Goal: Use online tool/utility: Utilize a website feature to perform a specific function

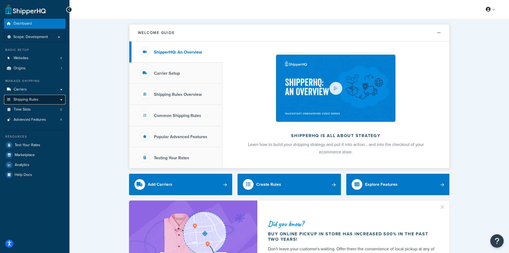
click at [22, 99] on span "Shipping Rules" at bounding box center [26, 99] width 25 height 5
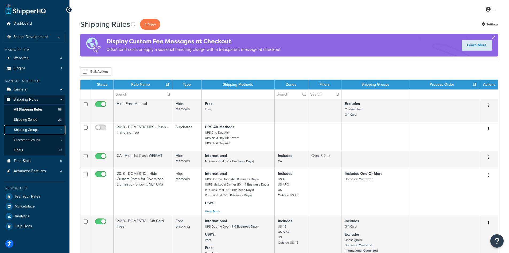
click at [23, 129] on span "Shipping Groups" at bounding box center [26, 130] width 25 height 5
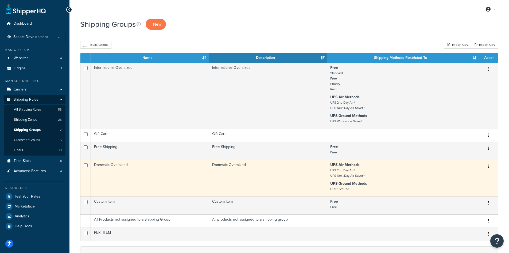
click at [488, 167] on button "button" at bounding box center [488, 166] width 7 height 9
click at [477, 176] on link "Edit" at bounding box center [467, 177] width 42 height 11
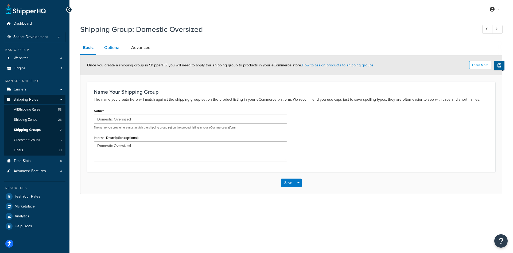
click at [110, 47] on link "Optional" at bounding box center [113, 47] width 22 height 13
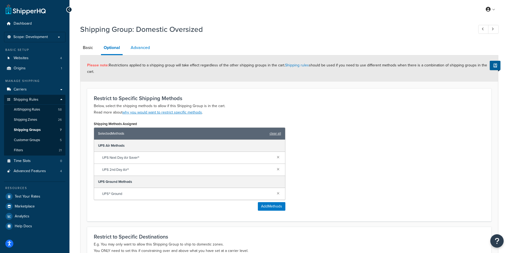
click at [146, 48] on link "Advanced" at bounding box center [140, 47] width 25 height 13
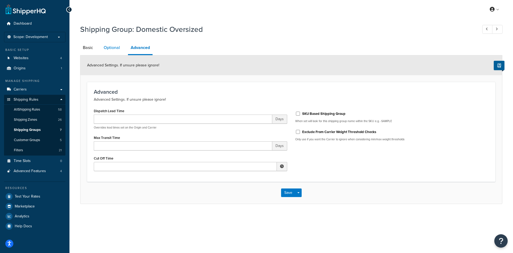
click at [113, 47] on link "Optional" at bounding box center [112, 47] width 22 height 13
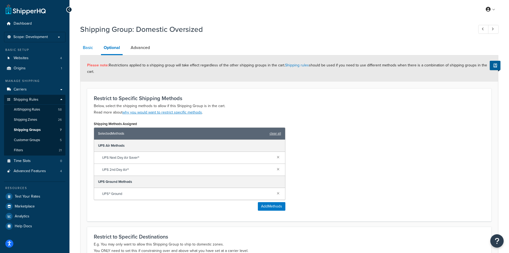
click at [83, 50] on link "Basic" at bounding box center [88, 47] width 16 height 13
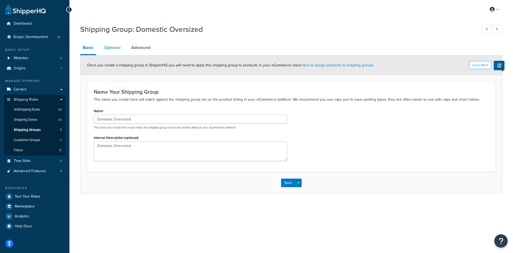
click at [110, 50] on link "Optional" at bounding box center [113, 47] width 22 height 13
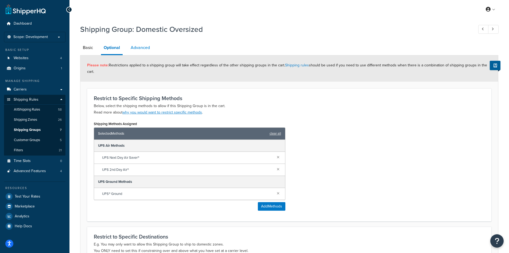
click at [137, 48] on link "Advanced" at bounding box center [140, 47] width 25 height 13
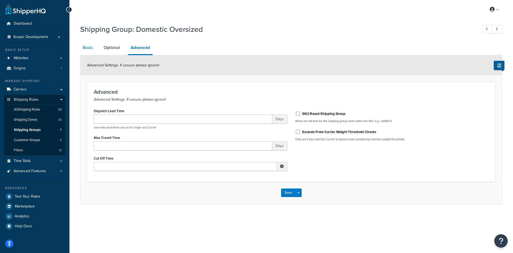
click at [91, 49] on link "Basic" at bounding box center [88, 47] width 16 height 13
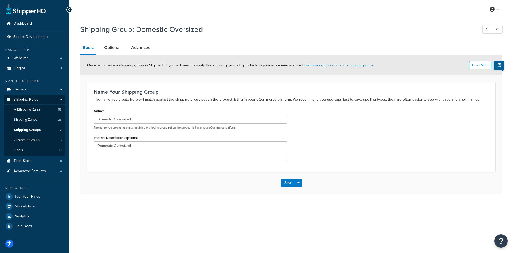
click at [69, 8] on icon at bounding box center [69, 10] width 2 height 4
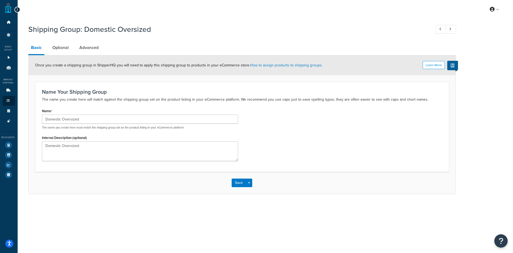
click at [69, 8] on div "My Profile Billing Global Settings Contact Us Logout" at bounding box center [266, 9] width 496 height 19
click at [19, 11] on div at bounding box center [17, 10] width 6 height 6
click at [17, 10] on icon at bounding box center [17, 10] width 2 height 4
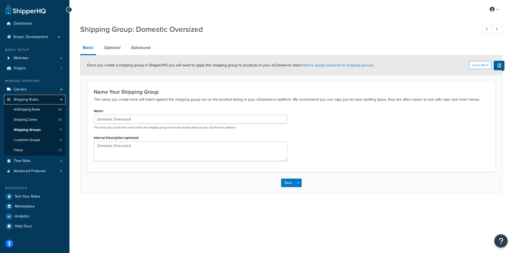
click at [27, 100] on span "Shipping Rules" at bounding box center [26, 99] width 25 height 5
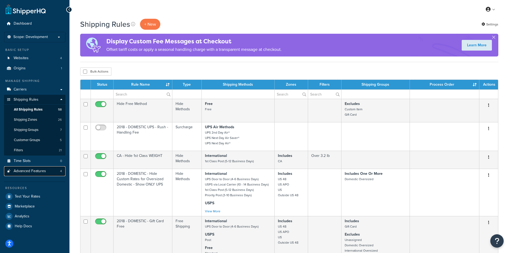
click at [24, 173] on span "Advanced Features" at bounding box center [30, 171] width 32 height 5
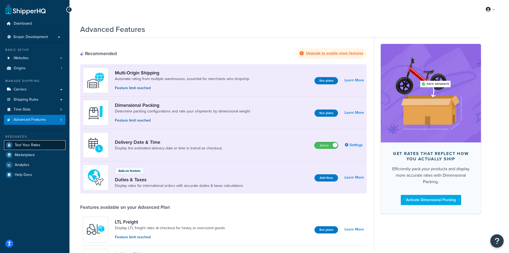
click at [25, 145] on span "Test Your Rates" at bounding box center [28, 145] width 26 height 5
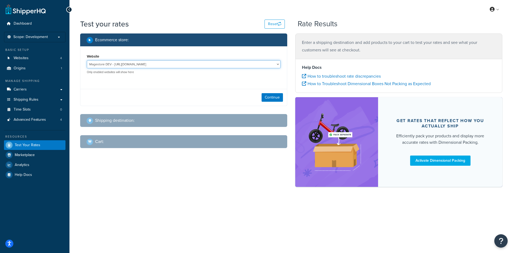
click at [116, 64] on select "Magestore DEV - [URL][DOMAIN_NAME] MSL - Staging - [URL][DOMAIN_NAME]" at bounding box center [184, 64] width 194 height 8
click at [115, 89] on div "Continue" at bounding box center [183, 97] width 207 height 17
click at [276, 67] on select "Magestore DEV - [URL][DOMAIN_NAME] MSL - Staging - [URL][DOMAIN_NAME]" at bounding box center [184, 64] width 194 height 8
click at [166, 58] on div "Website Magestore DEV - [URL][DOMAIN_NAME] MSL - Staging - [URL][DOMAIN_NAME] O…" at bounding box center [184, 63] width 194 height 21
click at [160, 87] on div "Website Magestore DEV - [URL][DOMAIN_NAME] MSL - Staging - [URL][DOMAIN_NAME] O…" at bounding box center [183, 75] width 207 height 59
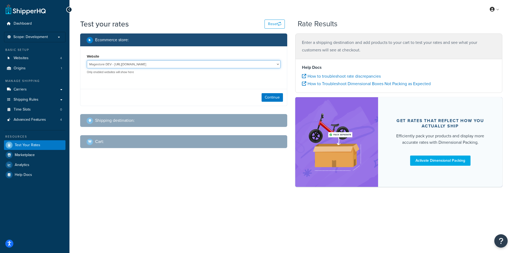
click at [110, 60] on select "Magestore DEV - [URL][DOMAIN_NAME] MSL - Staging - [URL][DOMAIN_NAME]" at bounding box center [184, 64] width 194 height 8
click at [87, 60] on select "Magestore DEV - [URL][DOMAIN_NAME] MSL - Staging - [URL][DOMAIN_NAME]" at bounding box center [184, 64] width 194 height 8
click at [122, 64] on select "Magestore DEV - [URL][DOMAIN_NAME] MSL - Staging - [URL][DOMAIN_NAME]" at bounding box center [184, 64] width 194 height 8
click at [87, 60] on select "Magestore DEV - [URL][DOMAIN_NAME] MSL - Staging - [URL][DOMAIN_NAME]" at bounding box center [184, 64] width 194 height 8
click at [123, 61] on select "Magestore DEV - [URL][DOMAIN_NAME] MSL - Staging - [URL][DOMAIN_NAME]" at bounding box center [184, 64] width 194 height 8
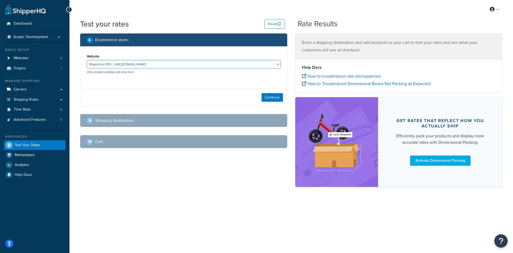
select select "bb837055a2efe4766d9f26570ab435fa"
click at [87, 60] on select "Magestore DEV - [URL][DOMAIN_NAME] MSL - Staging - [URL][DOMAIN_NAME]" at bounding box center [184, 64] width 194 height 8
click at [274, 98] on button "Continue" at bounding box center [272, 97] width 21 height 9
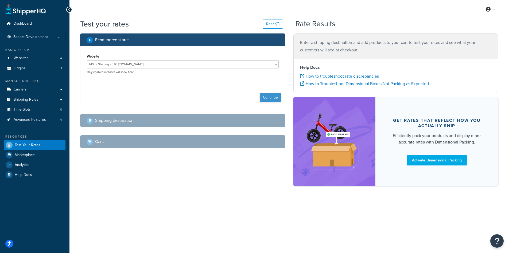
select select "[GEOGRAPHIC_DATA]"
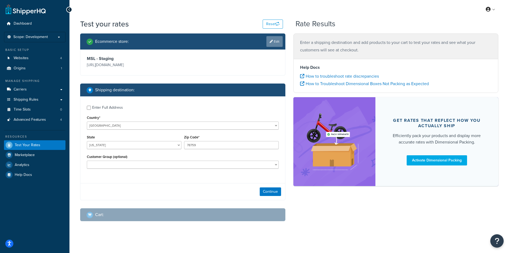
click at [267, 46] on link "Edit" at bounding box center [275, 41] width 16 height 11
select select "bb837055a2efe4766d9f26570ab435fa"
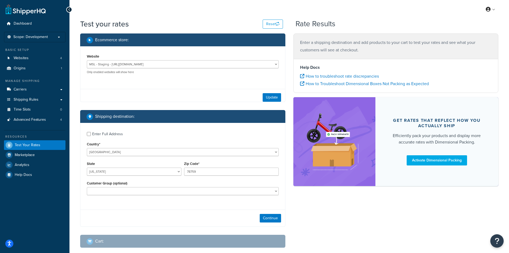
click at [273, 41] on div "Ecommerce store :" at bounding box center [185, 39] width 196 height 7
click at [272, 41] on div "Ecommerce store :" at bounding box center [185, 39] width 196 height 7
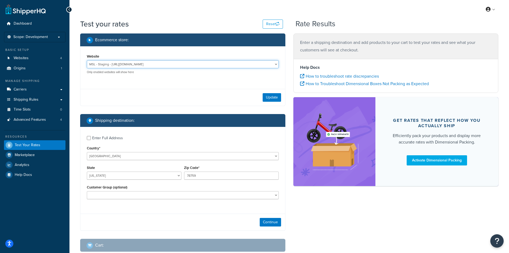
click at [194, 63] on select "Magestore DEV - [URL][DOMAIN_NAME] MSL - Staging - [URL][DOMAIN_NAME]" at bounding box center [183, 64] width 192 height 8
click at [48, 41] on li "Scope: Development" at bounding box center [34, 37] width 61 height 10
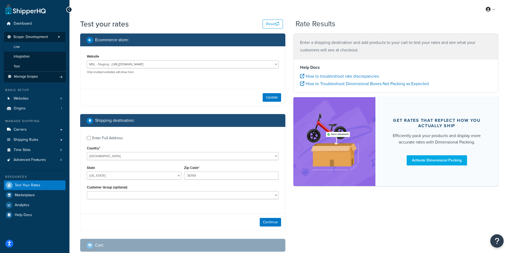
click at [35, 47] on li "Live" at bounding box center [35, 47] width 62 height 10
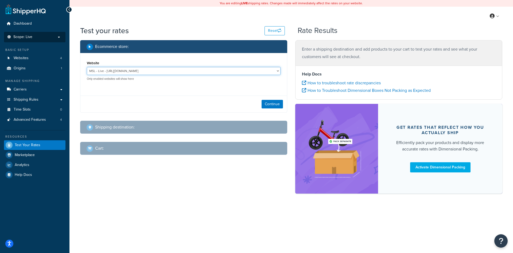
click at [148, 71] on select "MSL - Live - [URL][DOMAIN_NAME] Staging - [URL]" at bounding box center [184, 71] width 194 height 8
click at [87, 67] on select "MSL - Live - [URL][DOMAIN_NAME] Staging - [URL]" at bounding box center [184, 71] width 194 height 8
click at [275, 104] on button "Continue" at bounding box center [272, 104] width 21 height 9
select select "[GEOGRAPHIC_DATA]"
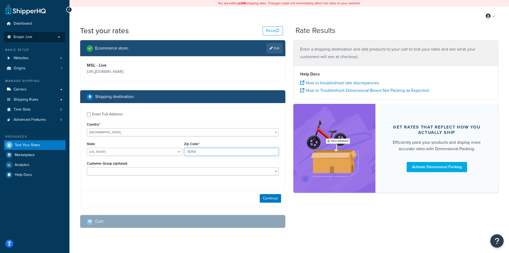
drag, startPoint x: 210, startPoint y: 152, endPoint x: 166, endPoint y: 160, distance: 44.0
click at [166, 160] on div "Enter Full Address Country* [GEOGRAPHIC_DATA] [GEOGRAPHIC_DATA] [GEOGRAPHIC_DAT…" at bounding box center [182, 144] width 205 height 83
type input "60601"
click at [152, 172] on select "Logged In Not Logged in Retail Wholesale" at bounding box center [183, 171] width 192 height 8
select select "Logged In"
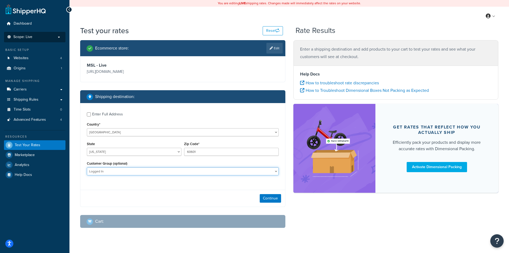
click at [87, 167] on select "Logged In Not Logged in Retail Wholesale" at bounding box center [183, 171] width 192 height 8
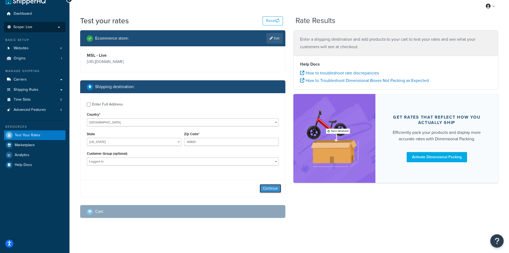
click at [268, 187] on button "Continue" at bounding box center [270, 188] width 21 height 9
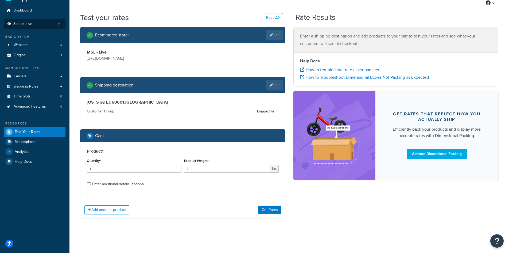
scroll to position [14, 0]
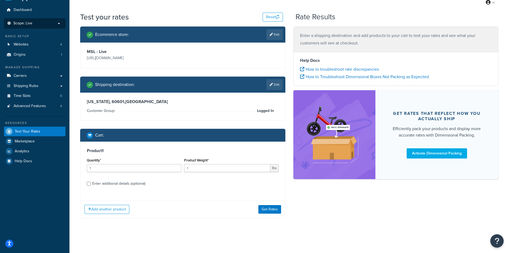
click at [109, 182] on div "Enter additional details (optional)" at bounding box center [118, 183] width 53 height 7
click at [91, 182] on input "Enter additional details (optional)" at bounding box center [89, 184] width 4 height 4
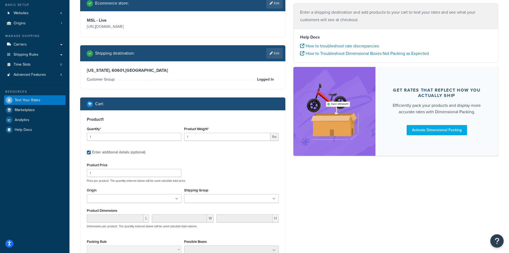
scroll to position [94, 0]
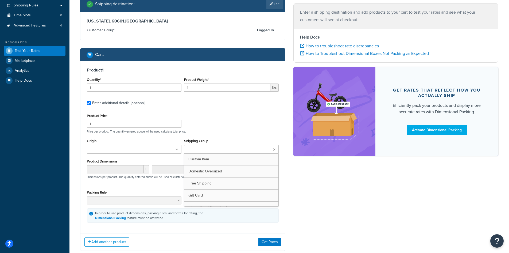
click at [221, 148] on input "Shipping Group" at bounding box center [209, 149] width 47 height 6
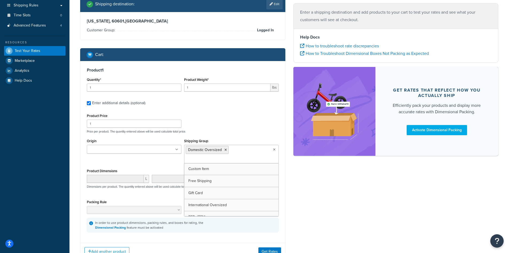
click at [122, 156] on div "Origin MSL Headquarters" at bounding box center [134, 147] width 97 height 20
click at [116, 149] on input "Origin" at bounding box center [111, 149] width 47 height 6
click at [231, 105] on label "Enter additional details (optional)" at bounding box center [185, 102] width 187 height 9
click at [91, 105] on input "Enter additional details (optional)" at bounding box center [89, 103] width 4 height 4
checkbox input "false"
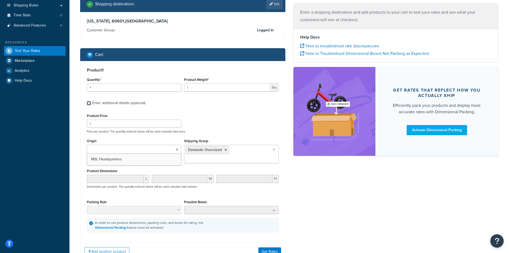
scroll to position [14, 0]
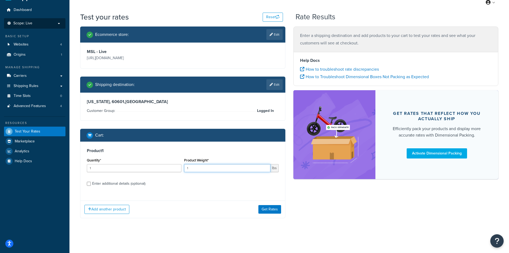
drag, startPoint x: 196, startPoint y: 166, endPoint x: 151, endPoint y: 173, distance: 45.7
click at [151, 173] on div "Quantity* 1 Product Weight* 1 lbs" at bounding box center [183, 166] width 195 height 20
type input "45"
click at [175, 184] on label "Enter additional details (optional)" at bounding box center [185, 183] width 187 height 9
click at [91, 184] on input "Enter additional details (optional)" at bounding box center [89, 184] width 4 height 4
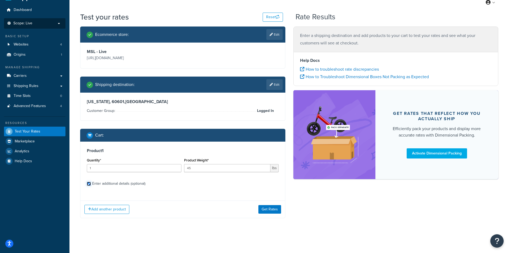
checkbox input "true"
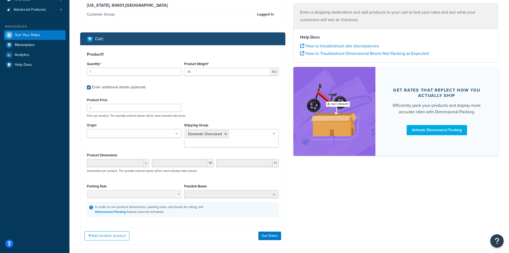
scroll to position [137, 0]
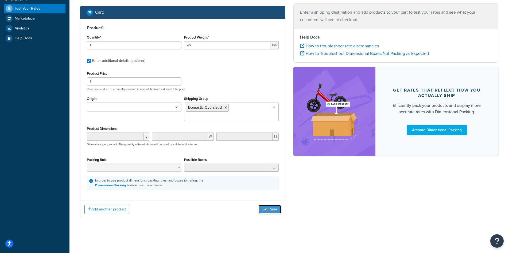
click at [266, 211] on button "Get Rates" at bounding box center [270, 209] width 23 height 9
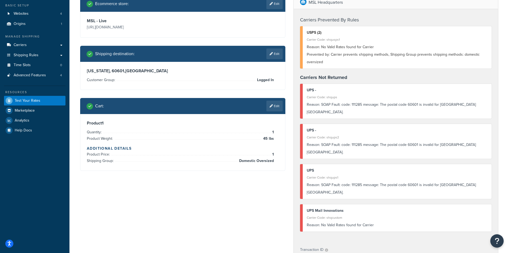
scroll to position [35, 0]
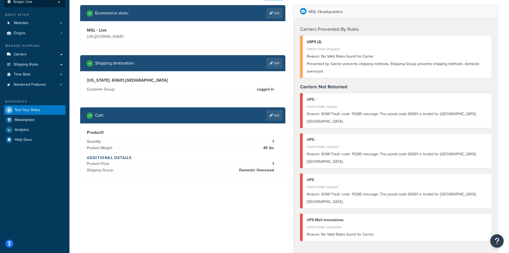
click at [426, 9] on div "MSL Headquarters" at bounding box center [396, 11] width 205 height 13
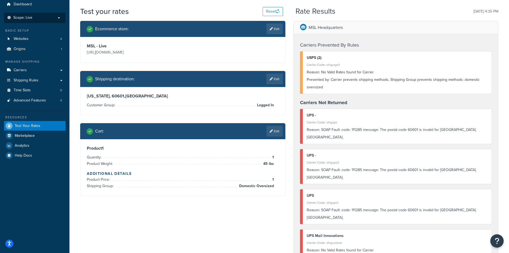
scroll to position [8, 0]
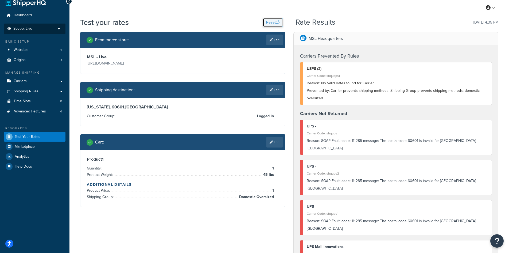
click at [268, 24] on button "Reset" at bounding box center [273, 22] width 20 height 9
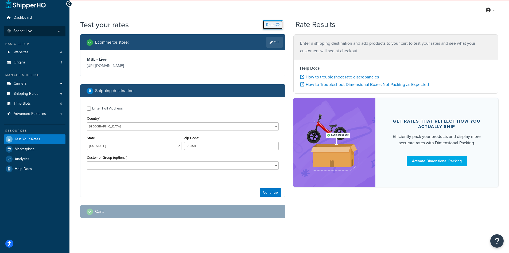
scroll to position [0, 0]
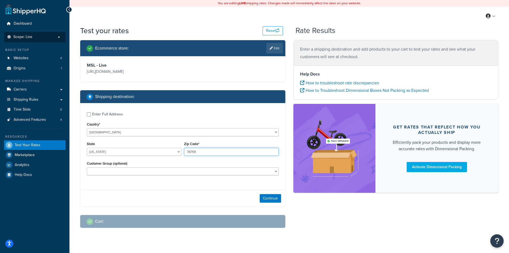
drag, startPoint x: 206, startPoint y: 150, endPoint x: 144, endPoint y: 158, distance: 62.5
click at [163, 153] on div "State [US_STATE] [US_STATE] [US_STATE] [US_STATE] [US_STATE] Armed Forces Ameri…" at bounding box center [183, 150] width 195 height 20
click at [135, 153] on select "[US_STATE] [US_STATE] [US_STATE] [US_STATE] [US_STATE] Armed Forces Americas Ar…" at bounding box center [134, 152] width 95 height 8
select select "IL"
click at [87, 148] on select "[US_STATE] [US_STATE] [US_STATE] [US_STATE] [US_STATE] Armed Forces Americas Ar…" at bounding box center [134, 152] width 95 height 8
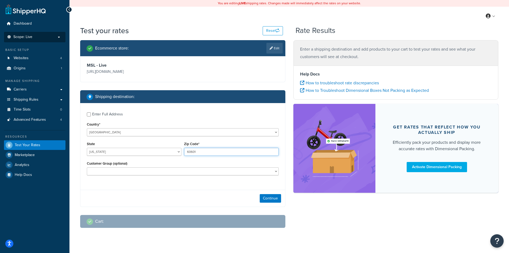
type input "60601"
click at [244, 172] on select "Logged In Not Logged in Retail Wholesale" at bounding box center [183, 171] width 192 height 8
select select "Logged In"
click at [87, 167] on select "Logged In Not Logged in Retail Wholesale" at bounding box center [183, 171] width 192 height 8
click at [266, 195] on button "Continue" at bounding box center [270, 198] width 21 height 9
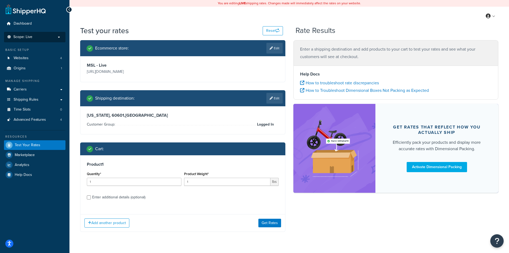
scroll to position [14, 0]
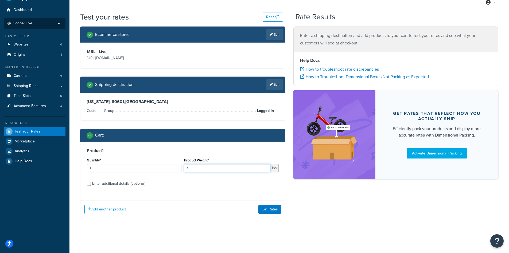
drag, startPoint x: 188, startPoint y: 170, endPoint x: 180, endPoint y: 172, distance: 8.2
click at [180, 172] on div "Quantity* 1 Product Weight* 1 lbs" at bounding box center [183, 166] width 195 height 20
type input "45"
click at [119, 181] on div "Enter additional details (optional)" at bounding box center [118, 183] width 53 height 7
click at [91, 182] on input "Enter additional details (optional)" at bounding box center [89, 184] width 4 height 4
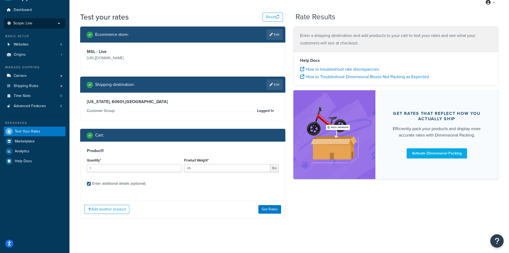
checkbox input "true"
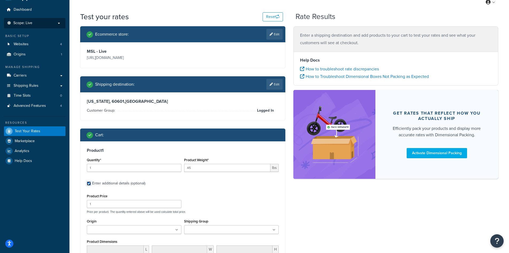
scroll to position [94, 0]
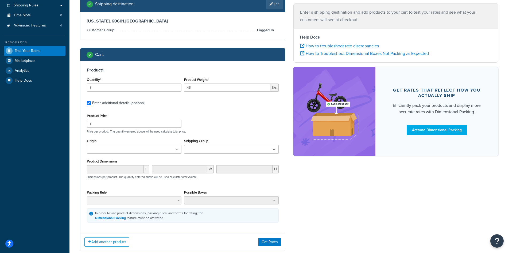
click at [215, 151] on input "Shipping Group" at bounding box center [209, 149] width 47 height 6
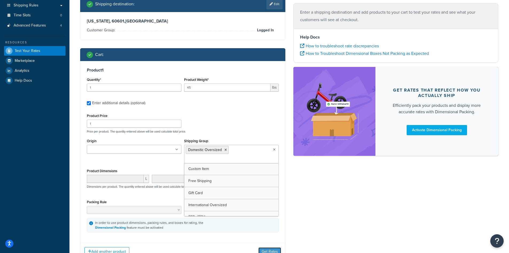
click at [268, 249] on button "Get Rates" at bounding box center [270, 251] width 23 height 9
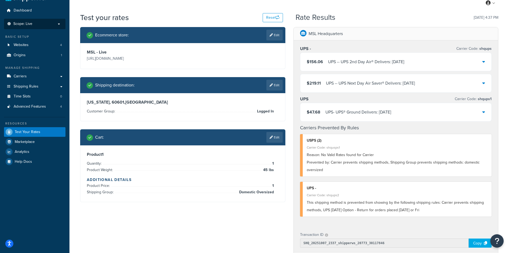
scroll to position [0, 0]
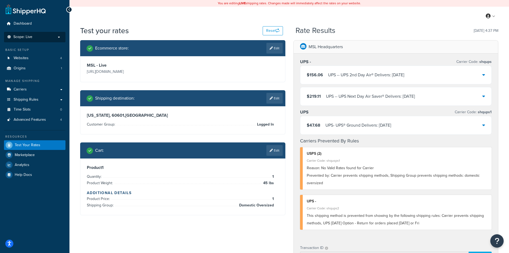
click at [485, 96] on icon at bounding box center [484, 96] width 3 height 4
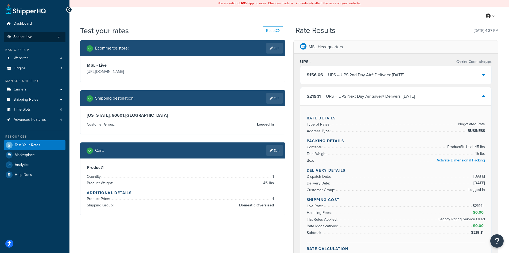
click at [485, 96] on icon at bounding box center [484, 96] width 3 height 4
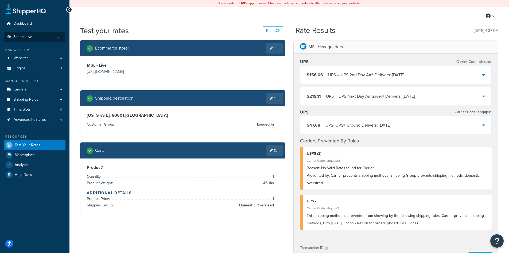
click at [483, 74] on icon at bounding box center [484, 74] width 3 height 4
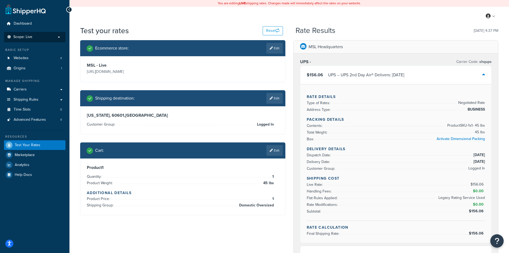
click at [483, 74] on icon at bounding box center [484, 74] width 3 height 4
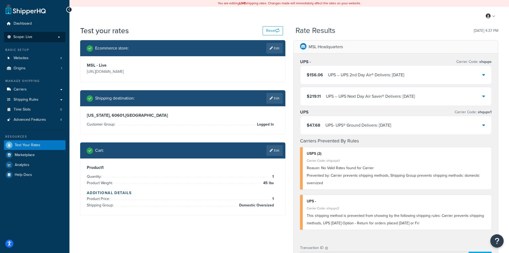
click at [484, 124] on icon at bounding box center [484, 125] width 3 height 4
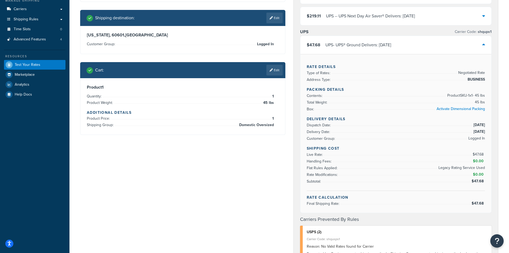
scroll to position [53, 0]
